Goal: Navigation & Orientation: Find specific page/section

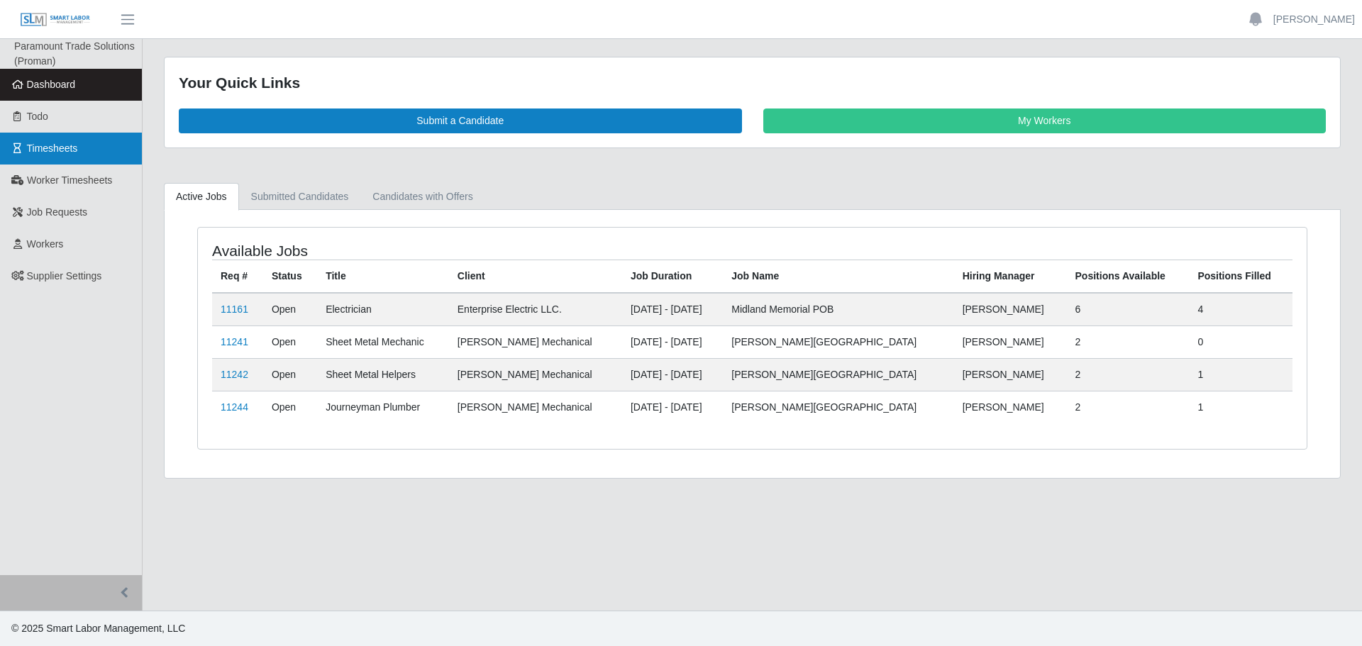
click at [57, 148] on span "Timesheets" at bounding box center [52, 148] width 51 height 11
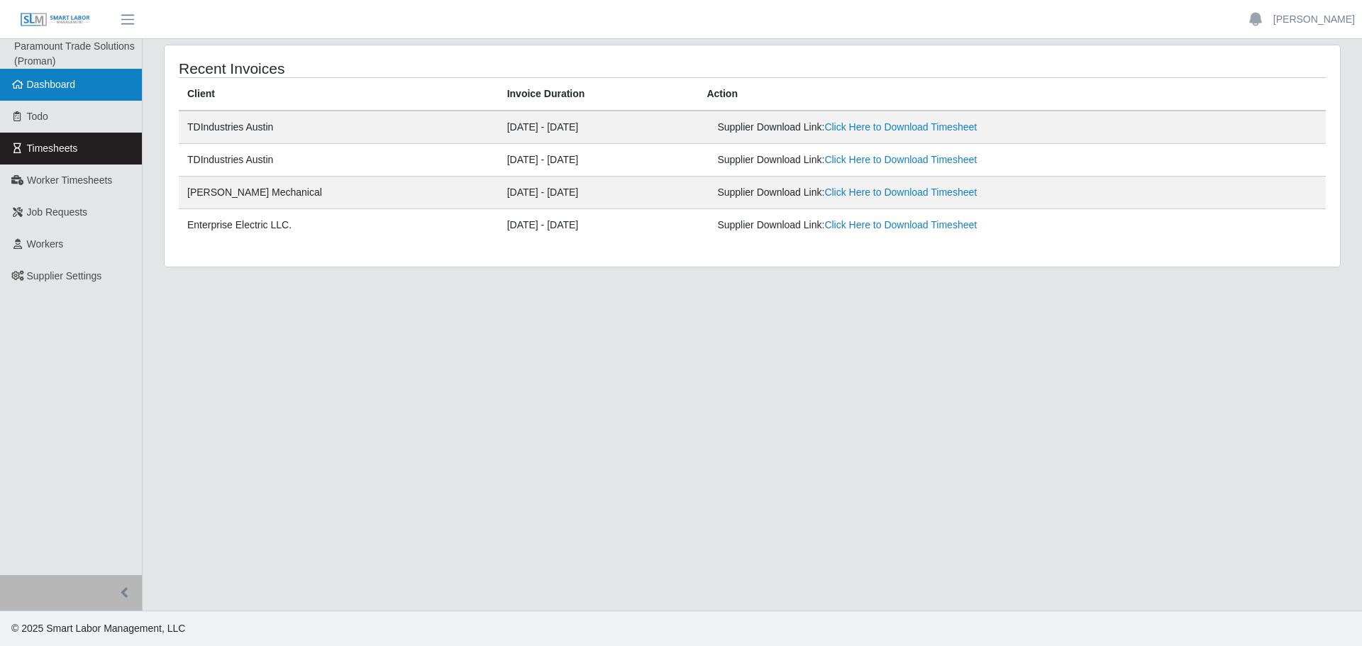
click at [50, 87] on span "Dashboard" at bounding box center [51, 84] width 49 height 11
